Goal: Information Seeking & Learning: Learn about a topic

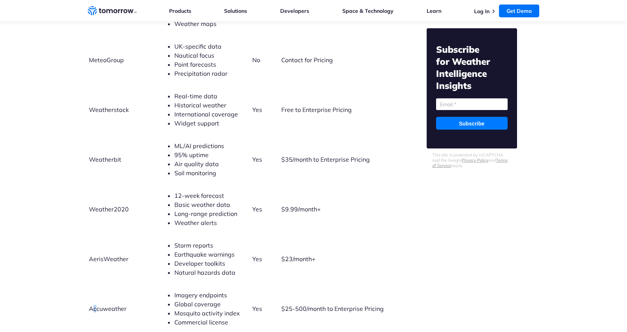
scroll to position [1922, 0]
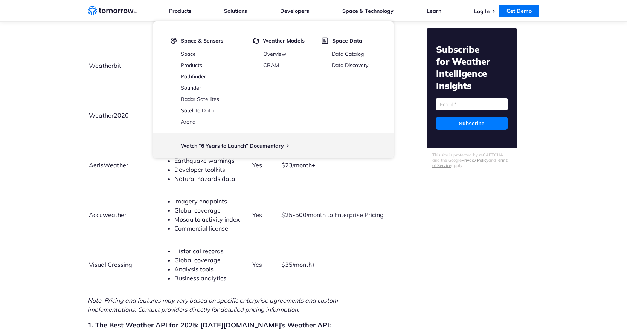
click at [122, 161] on span "AerisWeather" at bounding box center [109, 165] width 40 height 8
click at [120, 211] on span "Accuweather" at bounding box center [108, 215] width 38 height 8
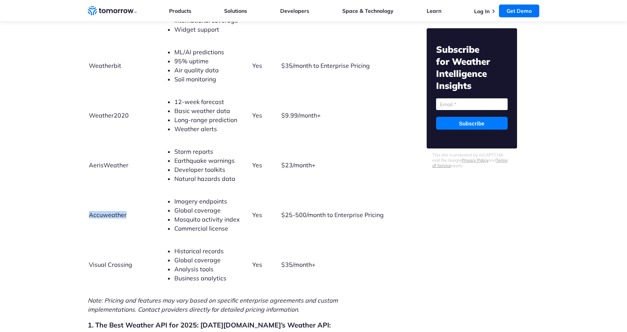
click at [120, 211] on span "Accuweather" at bounding box center [108, 215] width 38 height 8
copy span "Accuweather"
click at [98, 161] on span "AerisWeather" at bounding box center [109, 165] width 40 height 8
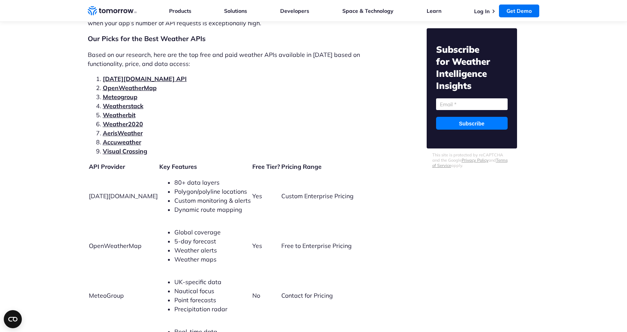
scroll to position [1582, 0]
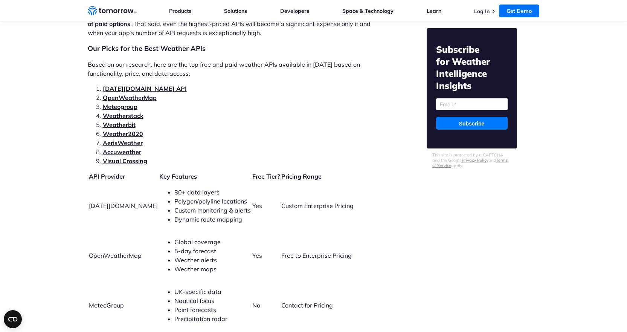
click at [112, 252] on span "OpenWeatherMap" at bounding box center [115, 256] width 53 height 8
copy span "OpenWeatherMap"
click at [484, 12] on link "Log In" at bounding box center [481, 11] width 15 height 7
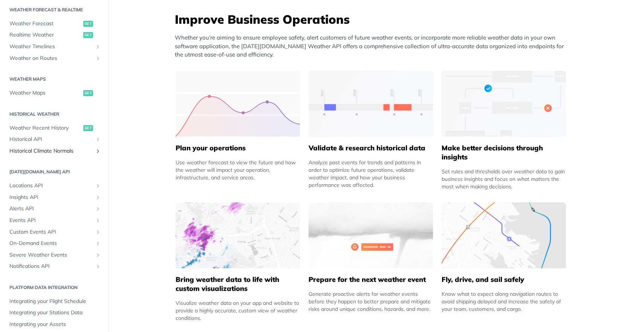
scroll to position [169, 0]
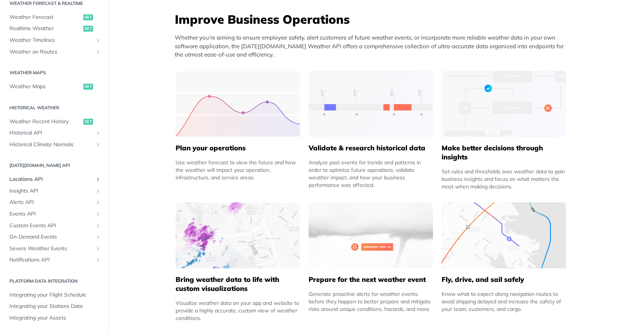
click at [61, 180] on span "Locations API" at bounding box center [51, 180] width 84 height 8
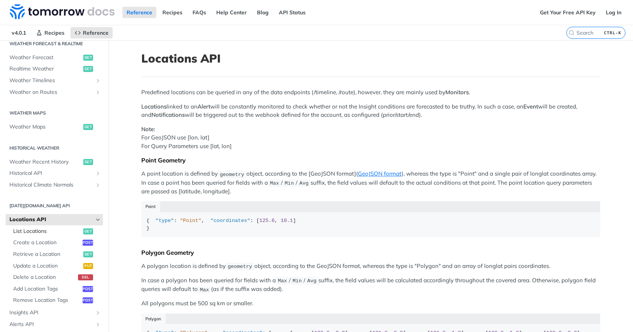
click at [62, 229] on span "List Locations" at bounding box center [47, 232] width 68 height 8
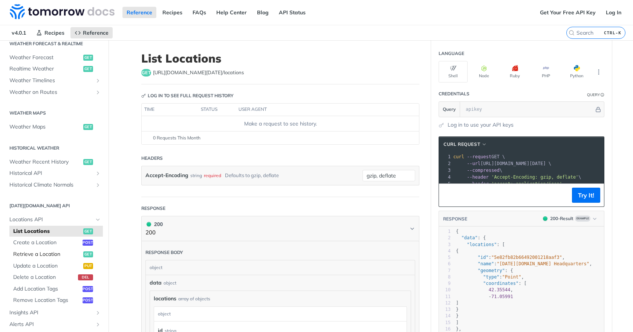
click at [45, 250] on link "Retrieve a Location get" at bounding box center [55, 254] width 93 height 11
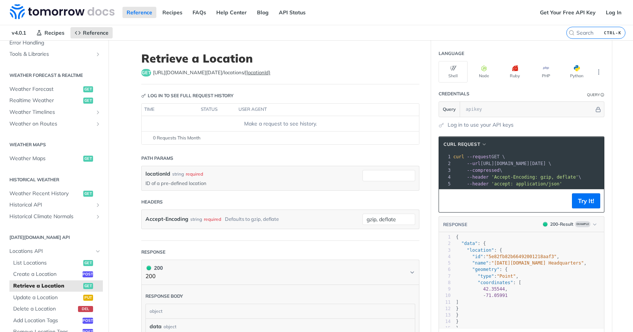
scroll to position [93, 0]
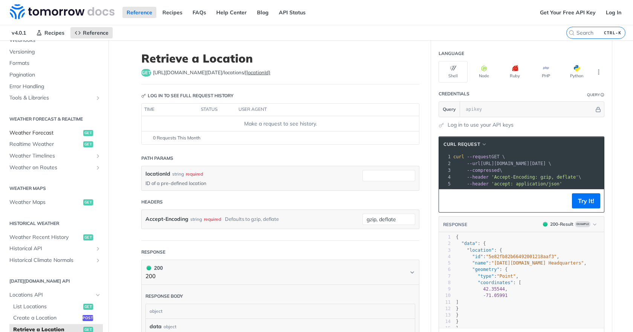
click at [50, 130] on span "Weather Forecast" at bounding box center [45, 133] width 72 height 8
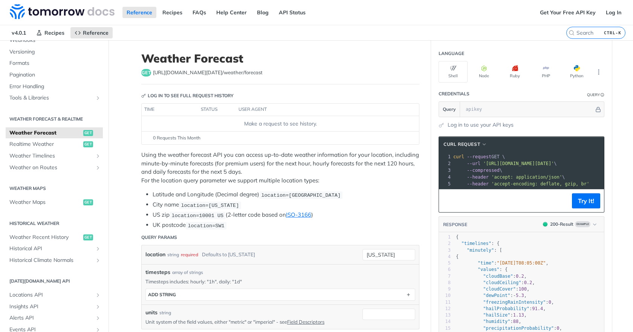
click at [260, 122] on div "Make a request to see history." at bounding box center [280, 124] width 271 height 8
click at [524, 112] on input "text" at bounding box center [528, 109] width 132 height 15
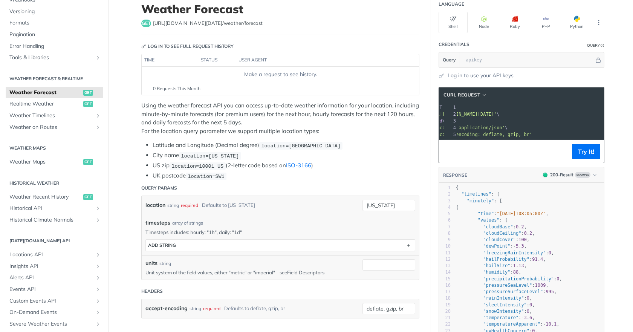
scroll to position [75, 0]
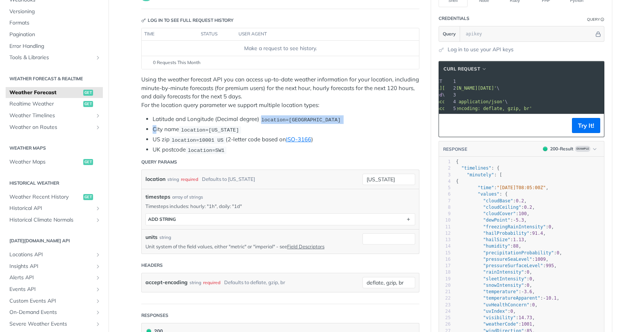
drag, startPoint x: 152, startPoint y: 129, endPoint x: 262, endPoint y: 116, distance: 110.8
click at [262, 116] on ul "Latitude and Longitude (Decimal degree) location=[GEOGRAPHIC_DATA] City name lo…" at bounding box center [280, 134] width 278 height 39
click at [262, 116] on code "location=[GEOGRAPHIC_DATA]" at bounding box center [300, 120] width 83 height 8
